Goal: Find specific fact: Find specific fact

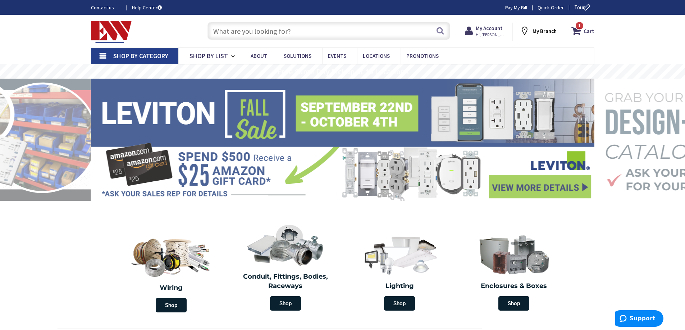
click at [261, 34] on input "text" at bounding box center [328, 31] width 243 height 18
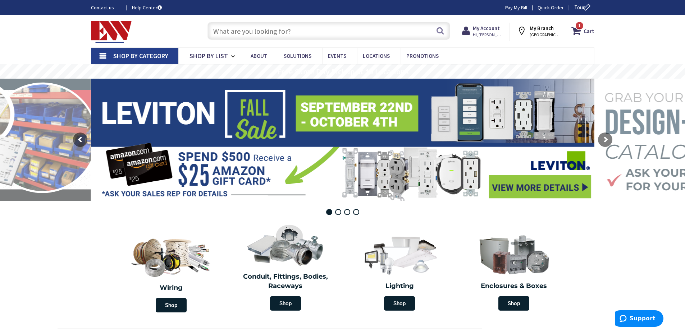
click at [260, 34] on input "text" at bounding box center [328, 31] width 243 height 18
click at [266, 20] on div "Search" at bounding box center [327, 30] width 246 height 23
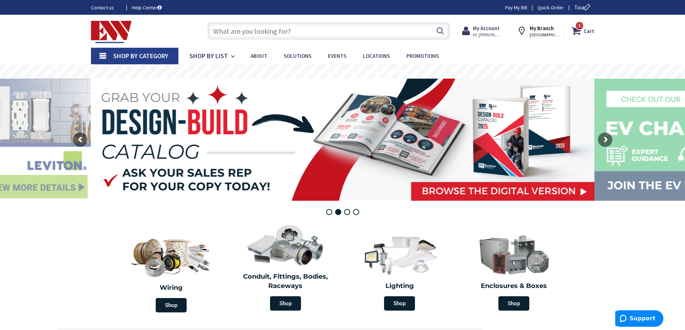
click at [249, 33] on input "text" at bounding box center [328, 31] width 243 height 18
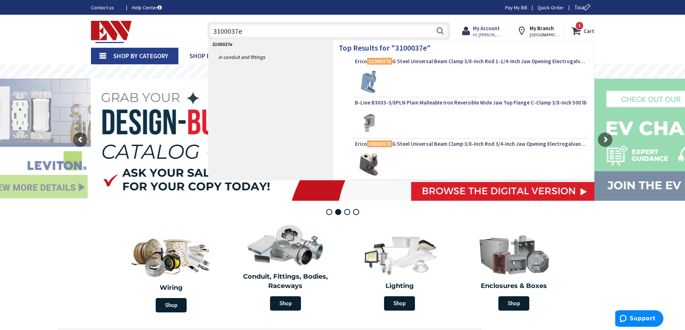
type input "3100037eg"
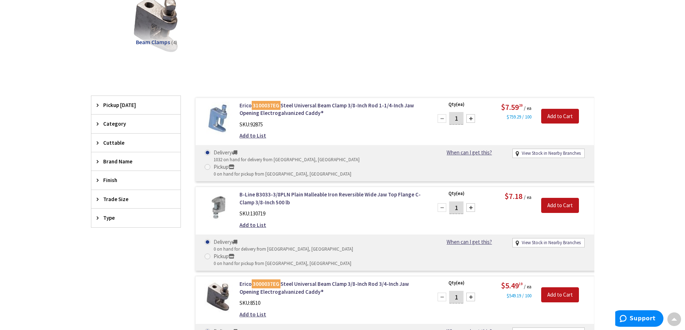
scroll to position [109, 0]
